Goal: Communication & Community: Answer question/provide support

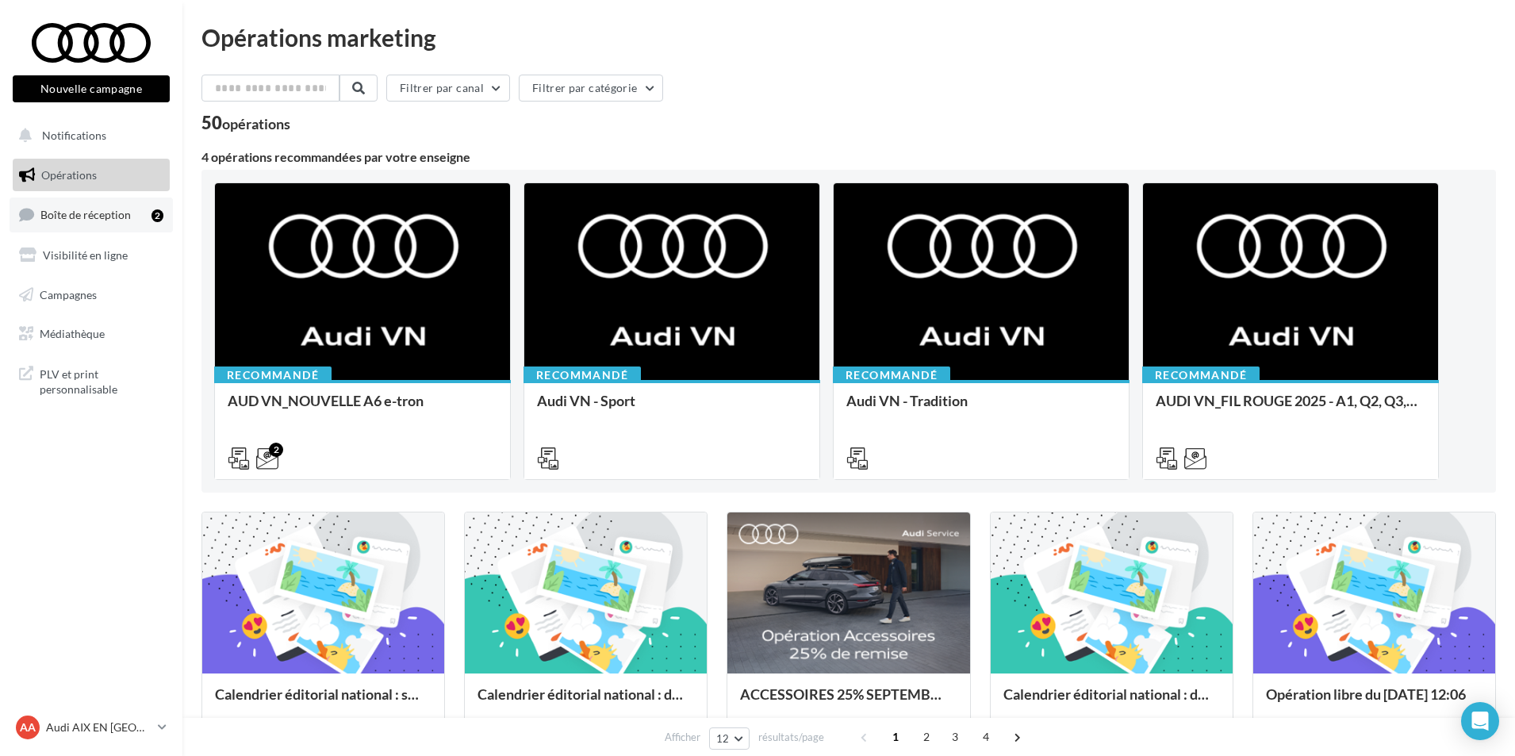
click at [125, 218] on span "Boîte de réception" at bounding box center [85, 214] width 90 height 13
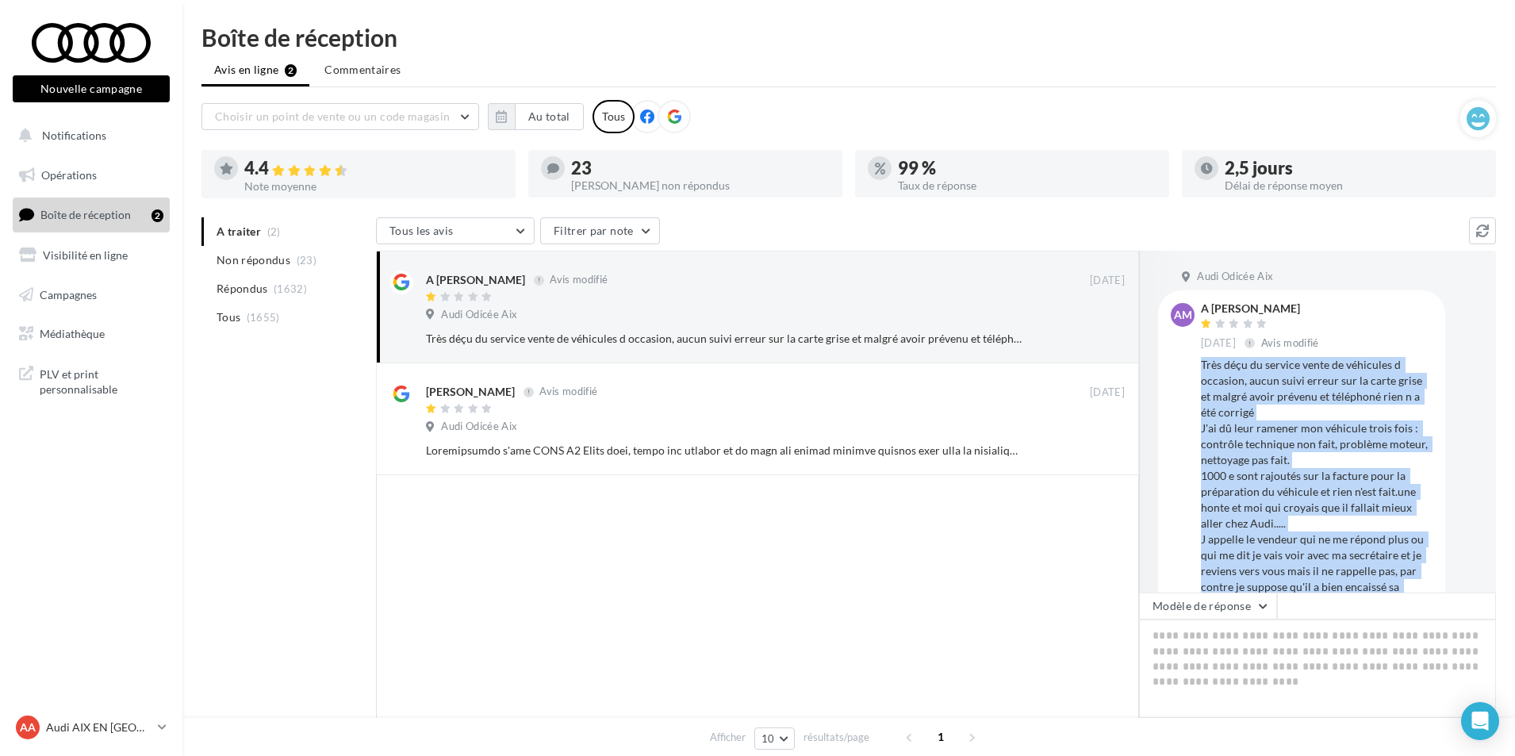
drag, startPoint x: 1318, startPoint y: 555, endPoint x: 1202, endPoint y: 362, distance: 225.2
click at [1202, 362] on div "Très déçu du service vente de véhicules d occasion, aucun suivi erreur sur la c…" at bounding box center [1317, 507] width 232 height 301
copy div "Très déçu du service vente de véhicules d occasion, aucun suivi erreur sur la c…"
drag, startPoint x: 1312, startPoint y: 485, endPoint x: 1288, endPoint y: 465, distance: 31.0
click at [1312, 485] on div "Très déçu du service vente de véhicules d occasion, aucun suivi erreur sur la c…" at bounding box center [1317, 507] width 232 height 301
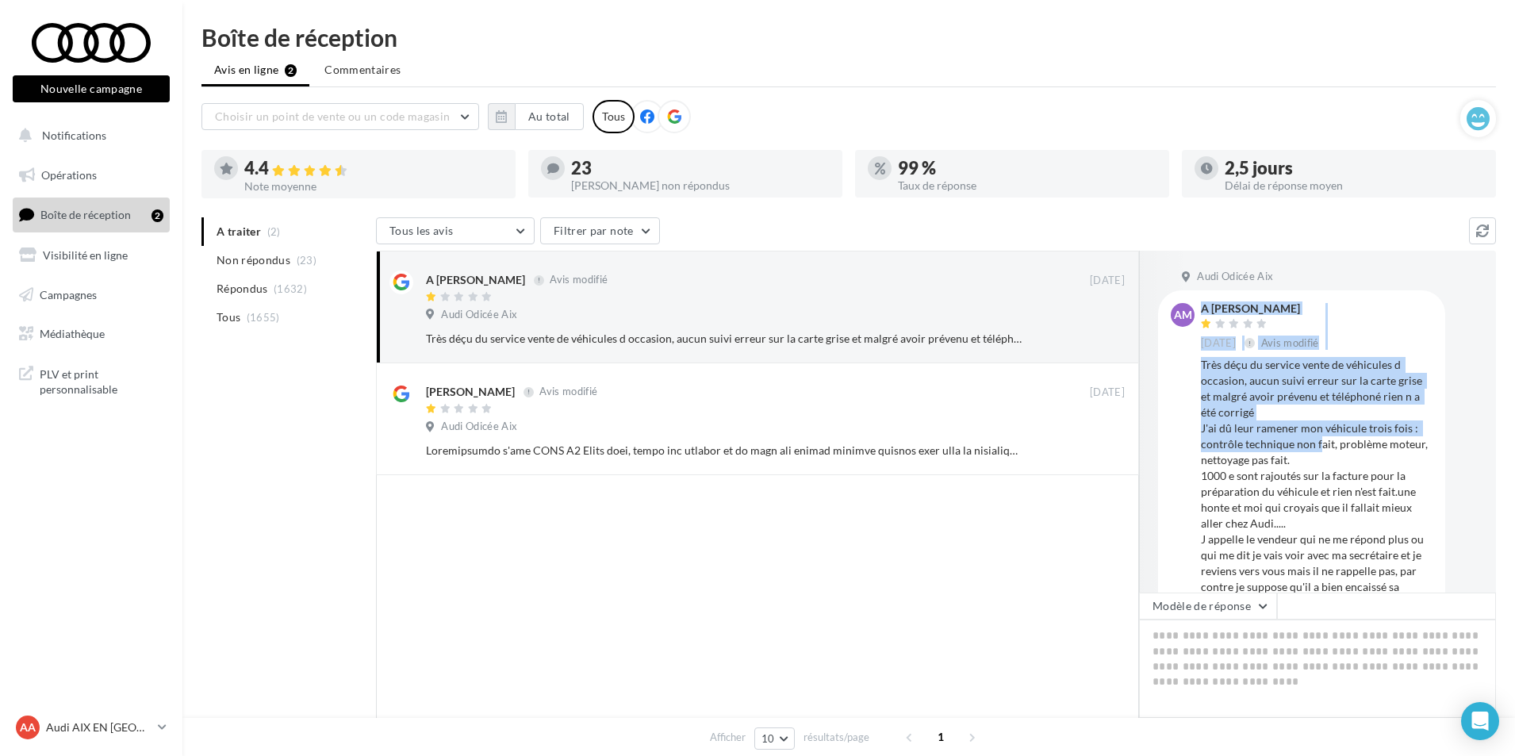
drag, startPoint x: 1194, startPoint y: 361, endPoint x: 1317, endPoint y: 452, distance: 153.1
click at [1317, 452] on div "AM A [PERSON_NAME] [DATE] Avis modifié Très déçu du service vente de véhicules …" at bounding box center [1302, 480] width 262 height 355
click at [1317, 452] on div "Très déçu du service vente de véhicules d occasion, aucun suivi erreur sur la c…" at bounding box center [1317, 507] width 232 height 301
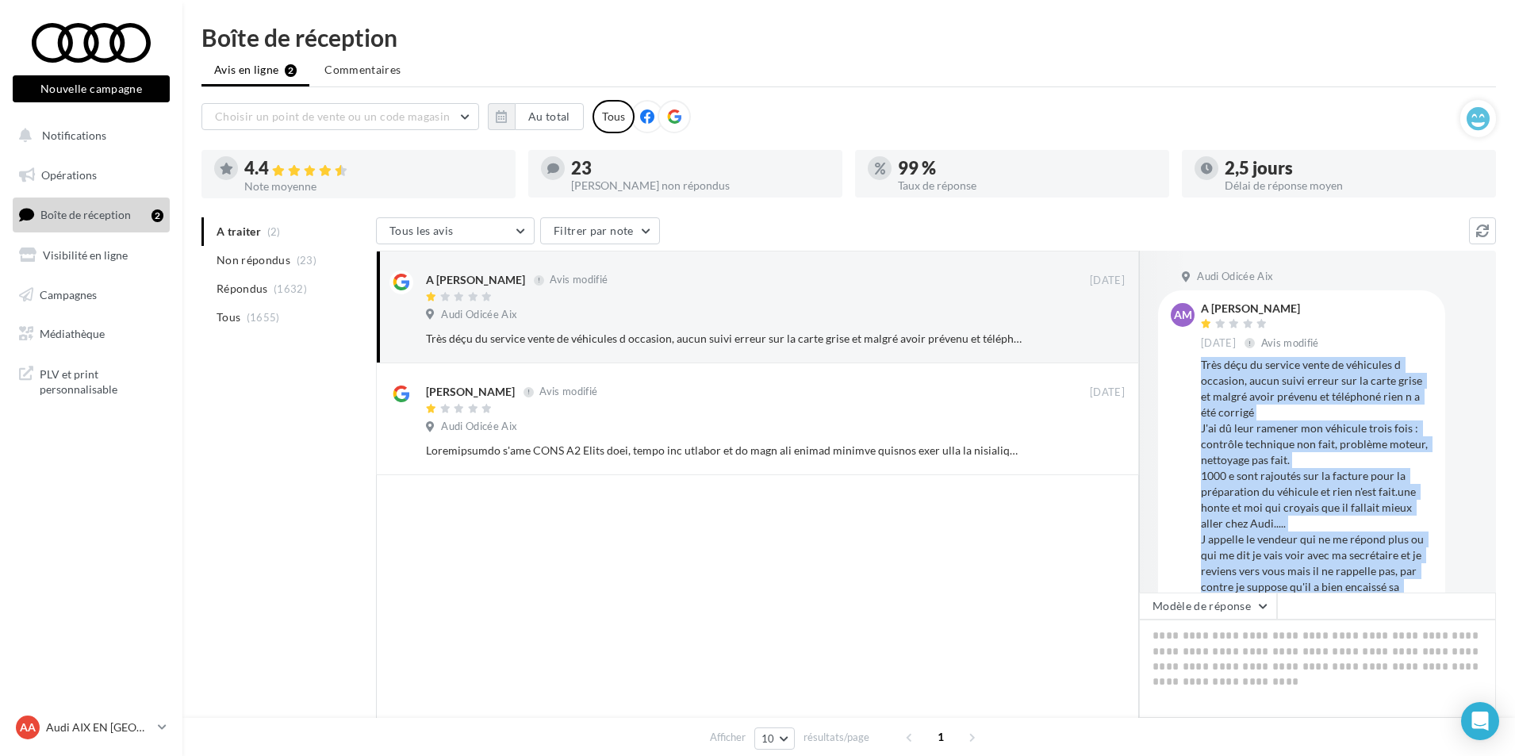
drag, startPoint x: 1305, startPoint y: 562, endPoint x: 1202, endPoint y: 367, distance: 220.7
click at [1202, 367] on div "AM A Magno Cam 18 sept. Avis modifié Très déçu du service vente de véhicules d …" at bounding box center [1301, 480] width 287 height 380
copy div "Très déçu du service vente de véhicules d occasion, aucun suivi erreur sur la c…"
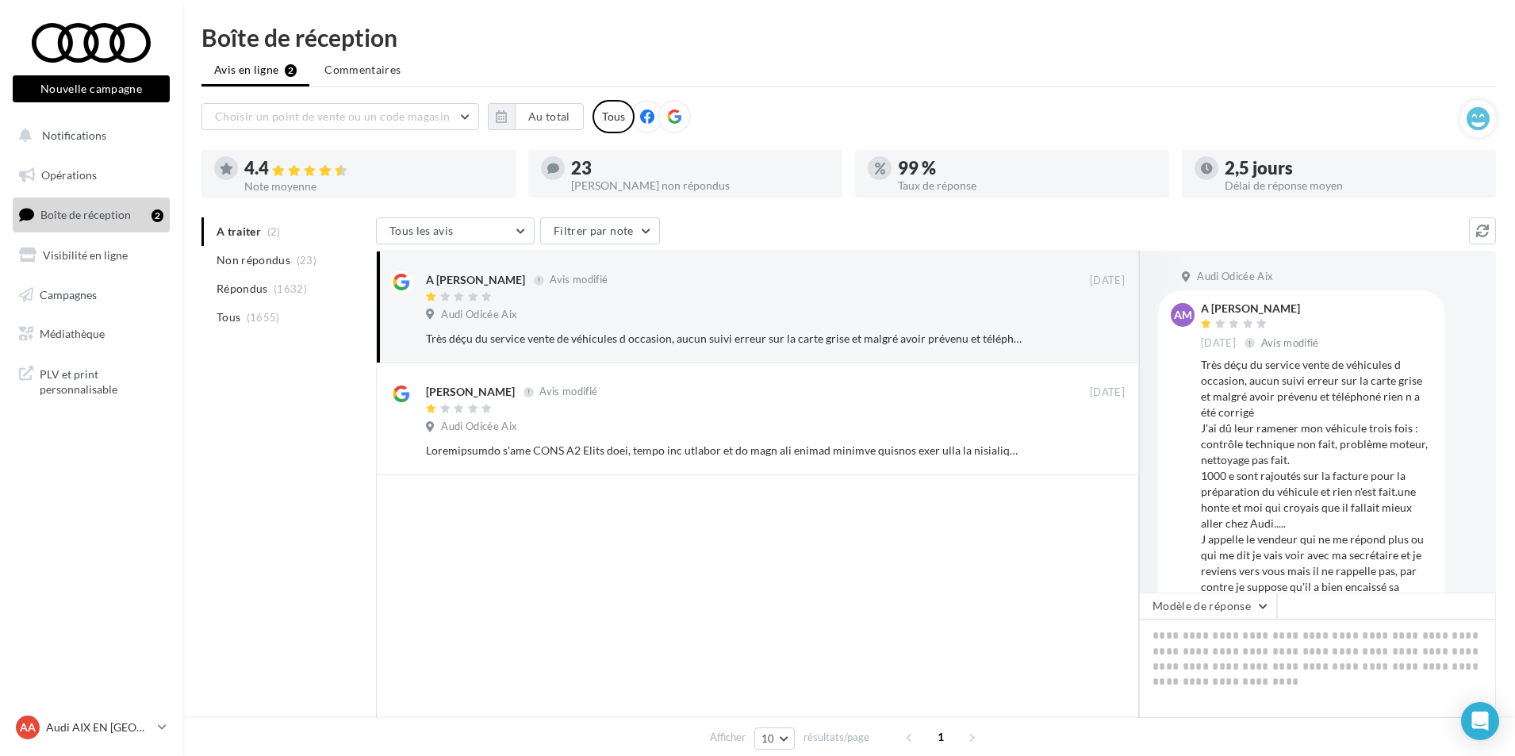
click at [865, 615] on div at bounding box center [757, 617] width 763 height 284
click at [510, 120] on button "button" at bounding box center [501, 116] width 27 height 27
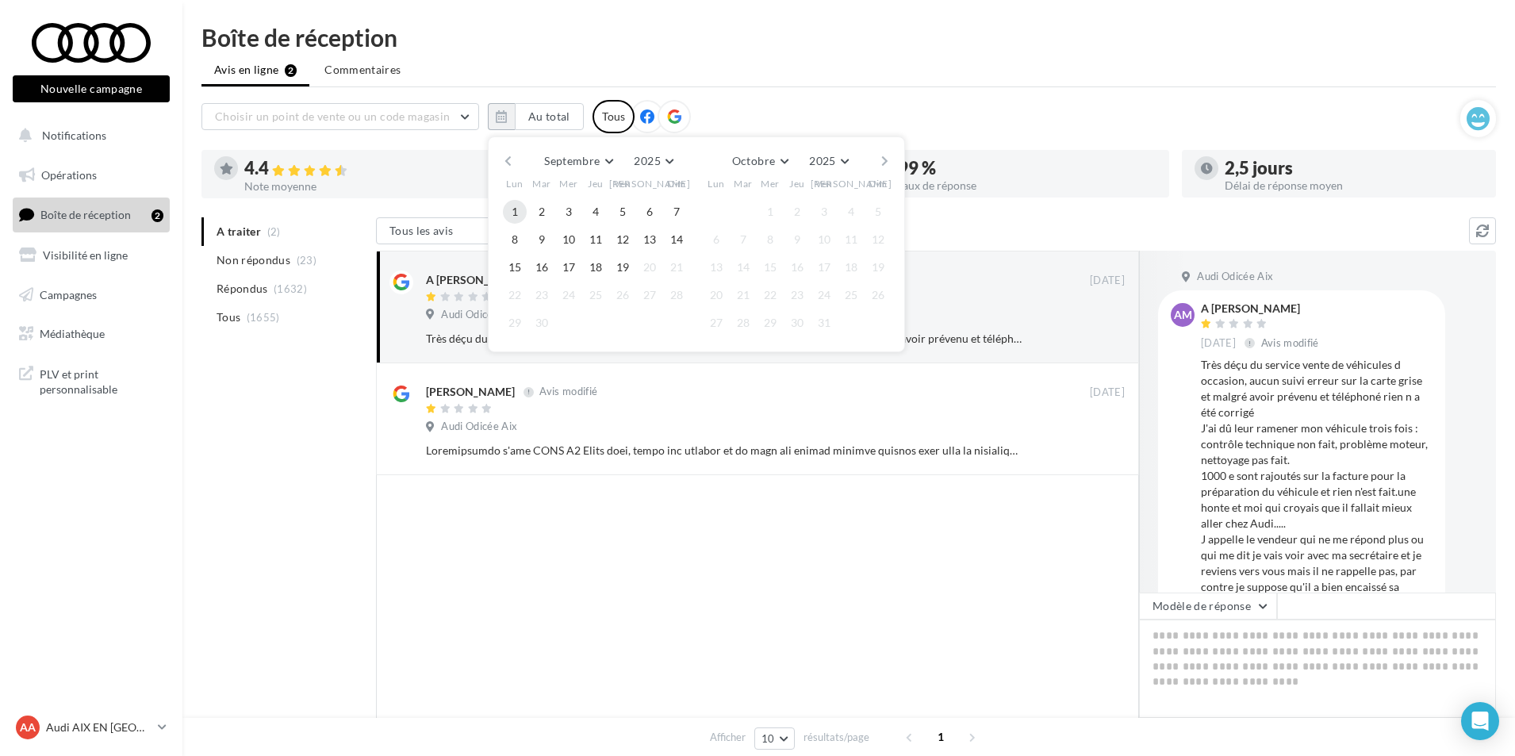
click at [506, 213] on button "1" at bounding box center [515, 212] width 24 height 24
click at [615, 270] on button "19" at bounding box center [623, 267] width 24 height 24
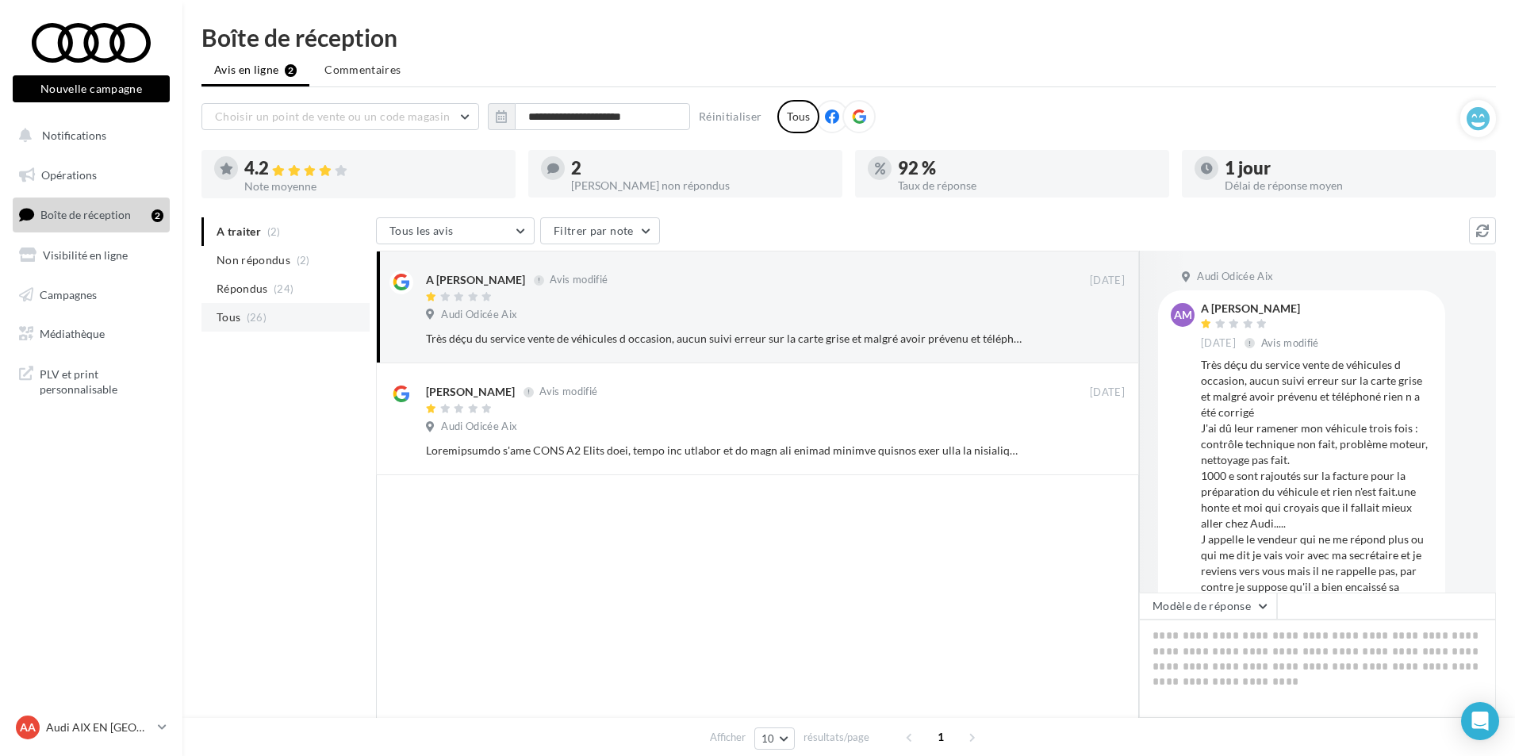
click at [265, 322] on span "(26)" at bounding box center [257, 317] width 20 height 13
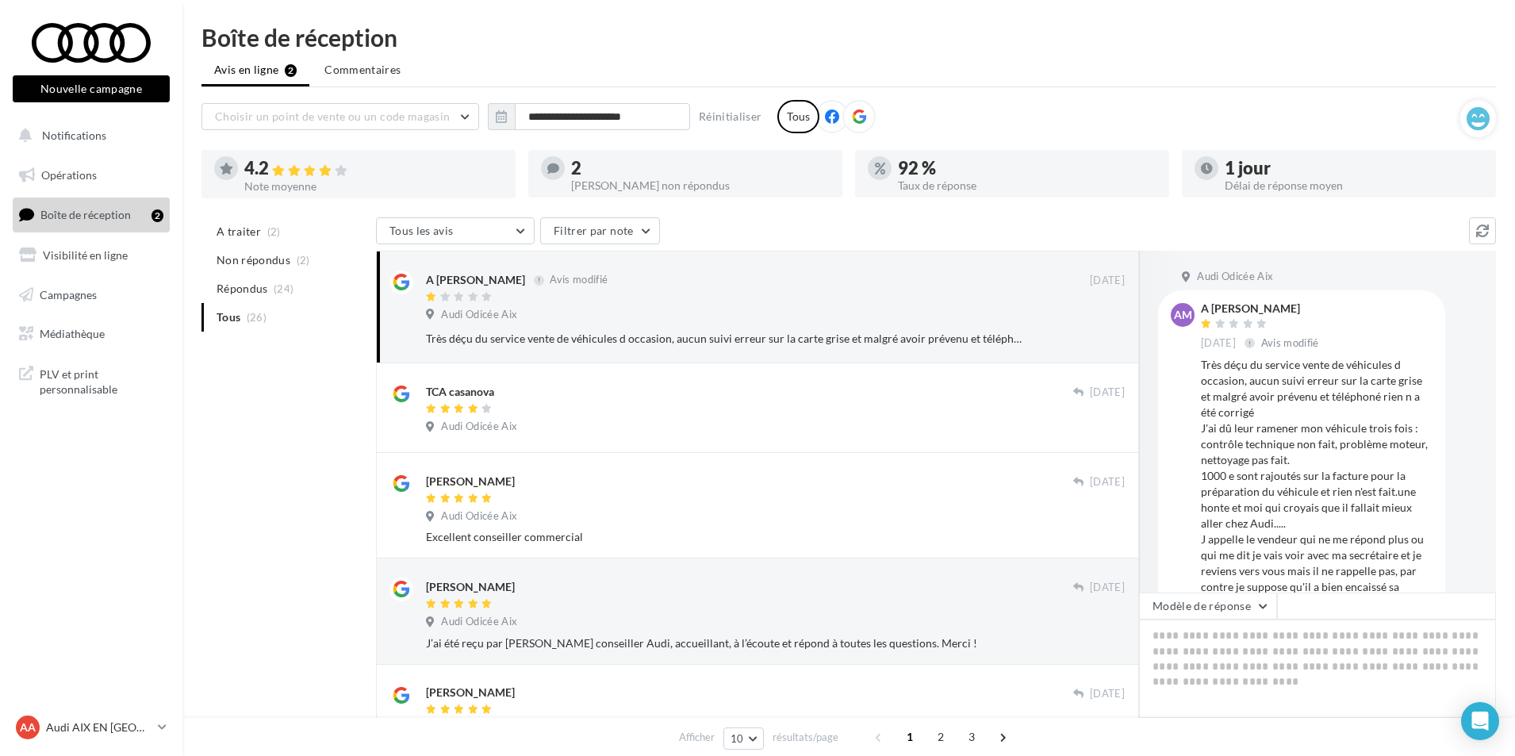
click at [119, 734] on p "Audi AIX EN [GEOGRAPHIC_DATA]" at bounding box center [98, 727] width 105 height 16
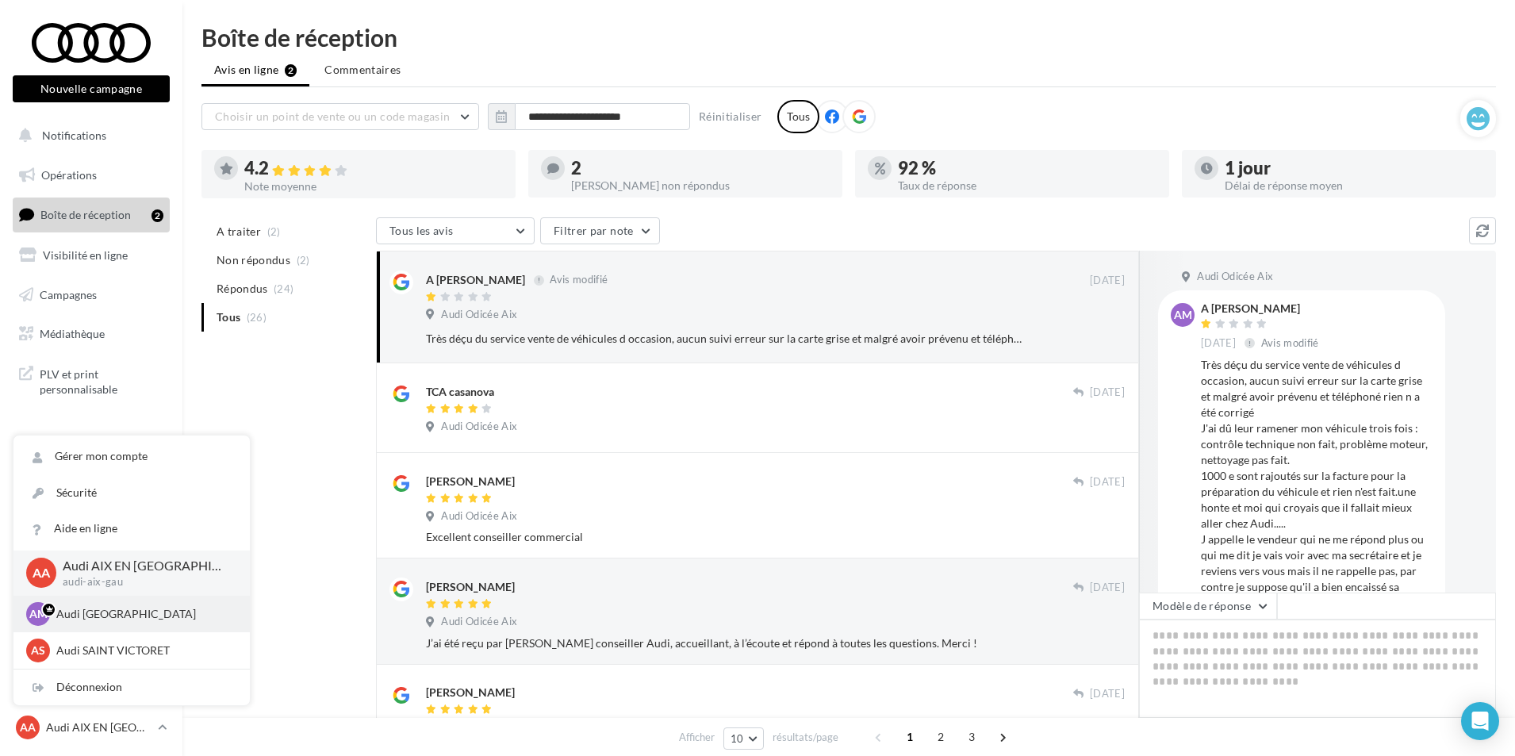
click at [97, 614] on p "Audi MARSEILLE" at bounding box center [143, 614] width 174 height 16
